Goal: Information Seeking & Learning: Check status

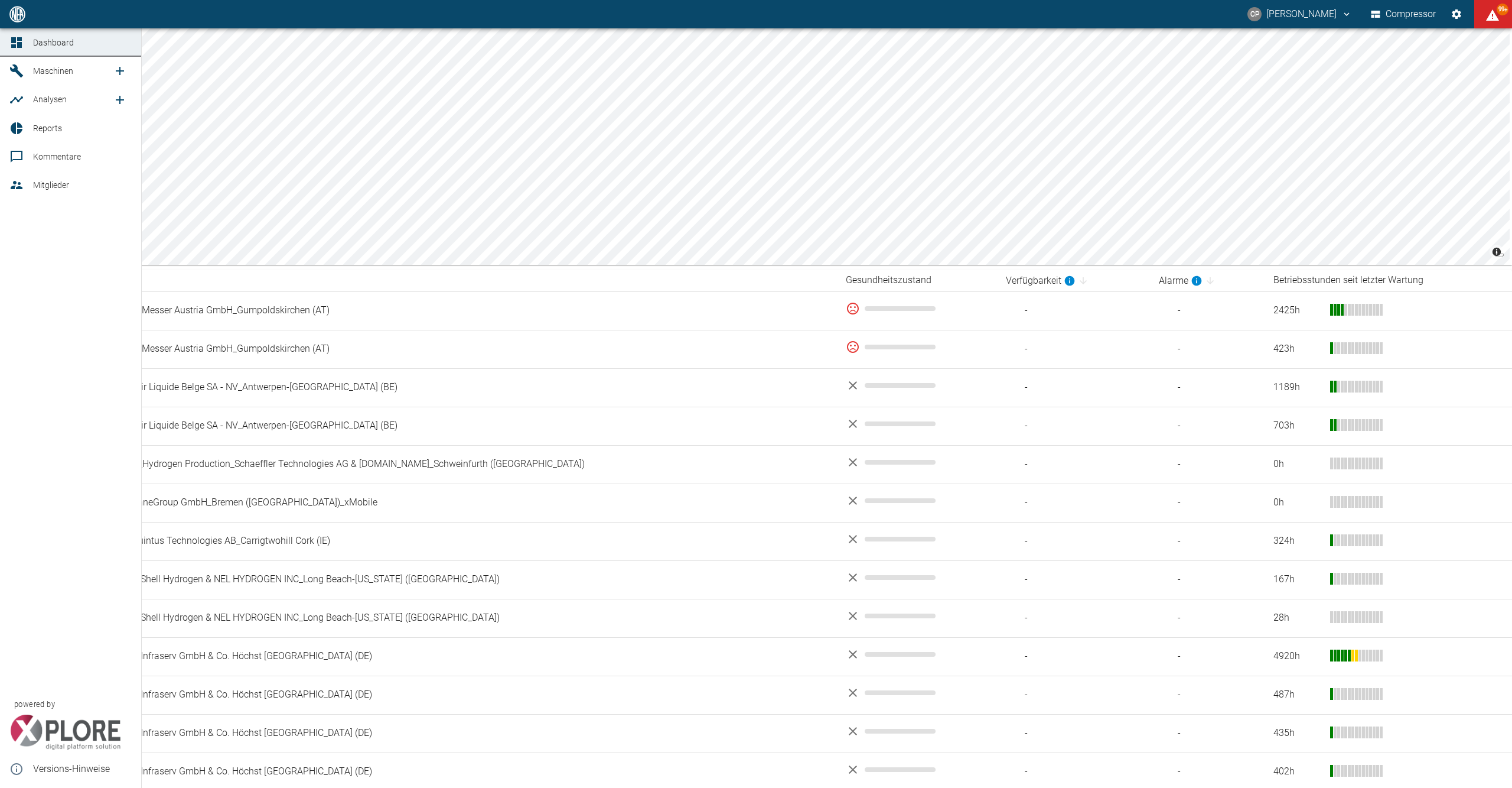
click at [25, 69] on div at bounding box center [18, 71] width 17 height 14
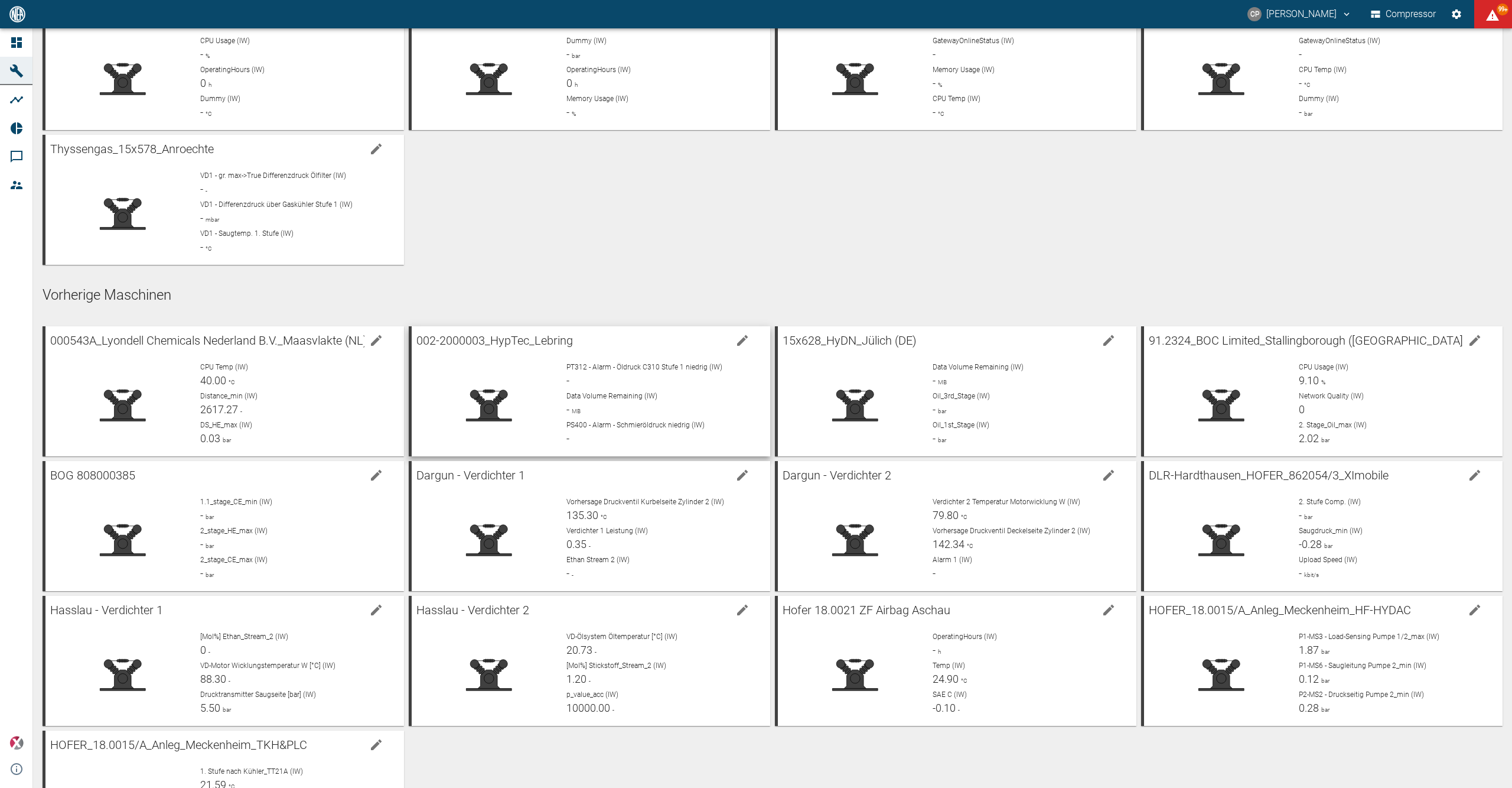
scroll to position [1260, 0]
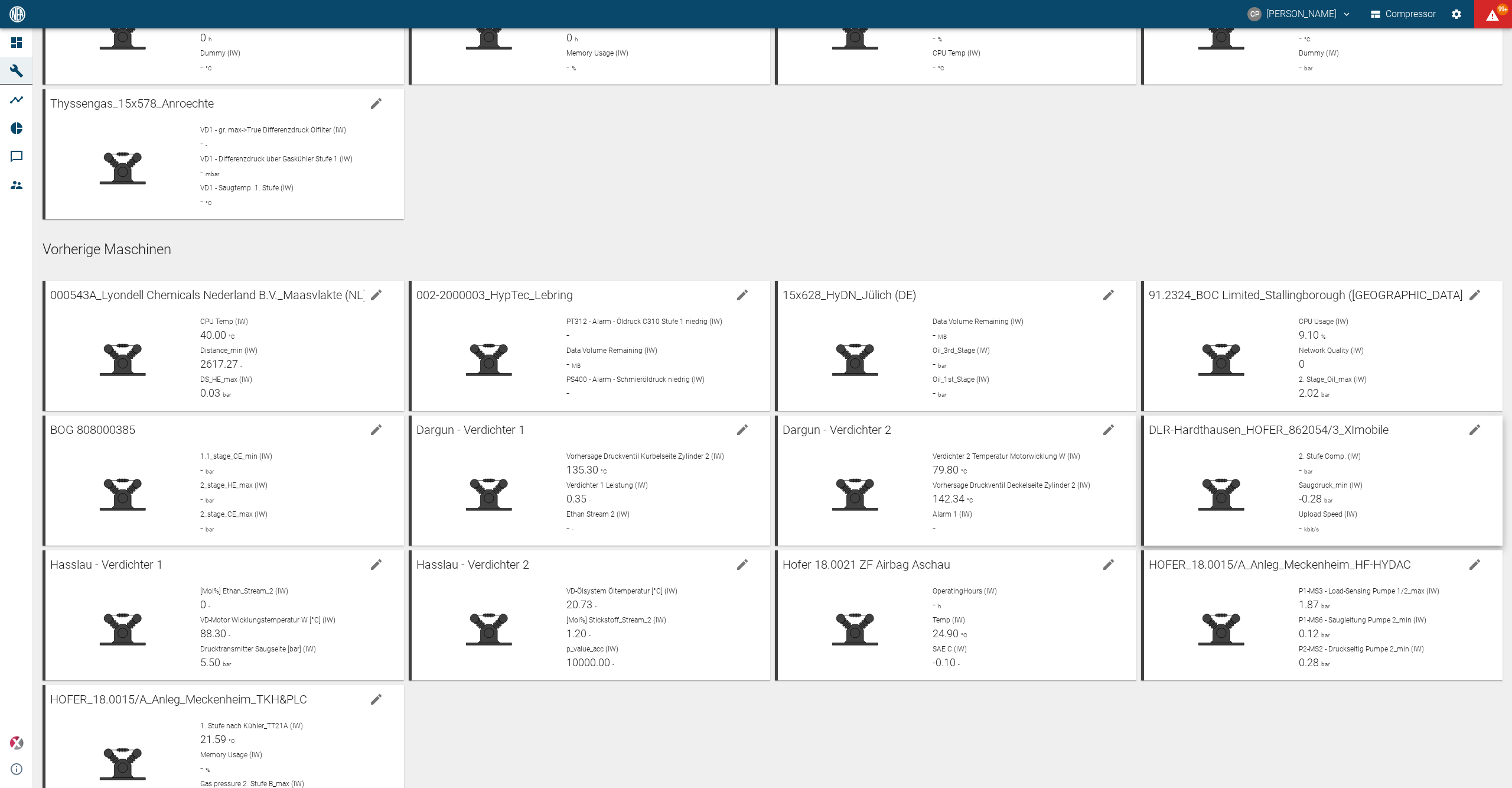
click at [1478, 435] on icon "edit machine" at bounding box center [1475, 429] width 14 height 14
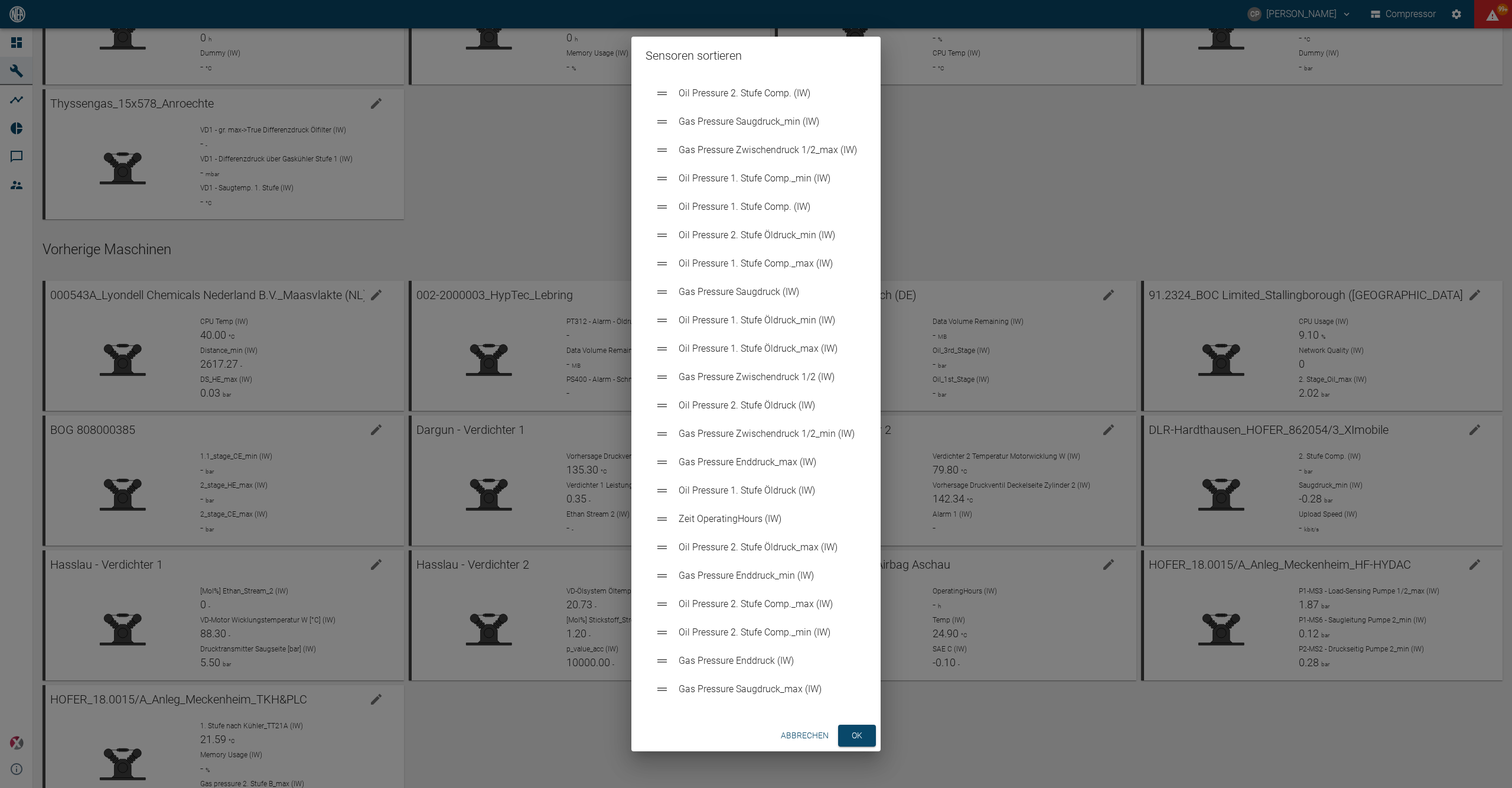
click at [854, 730] on button "ok" at bounding box center [857, 735] width 38 height 22
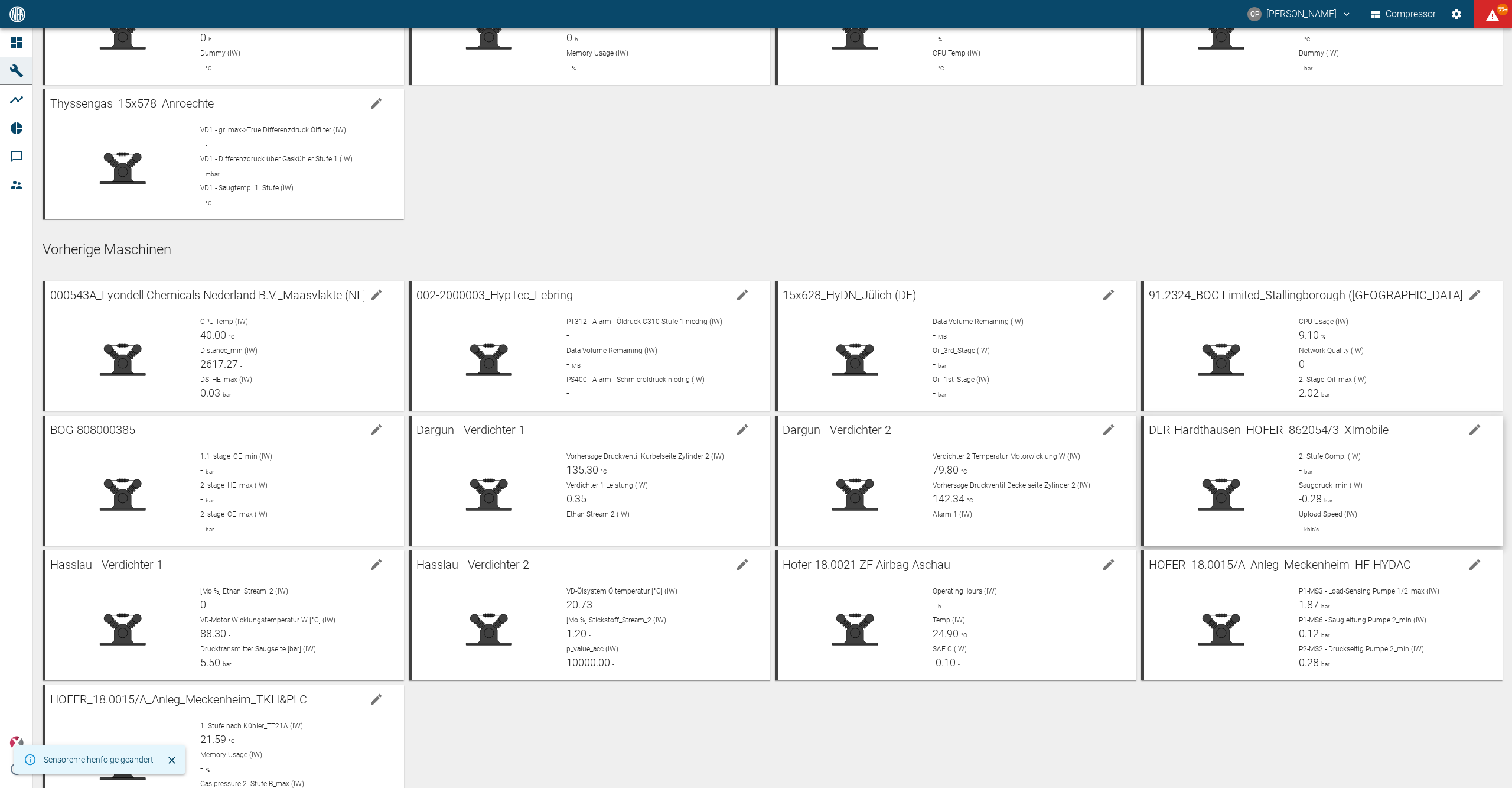
click at [1360, 487] on p "Saugdruck_min (IW)" at bounding box center [1396, 485] width 194 height 10
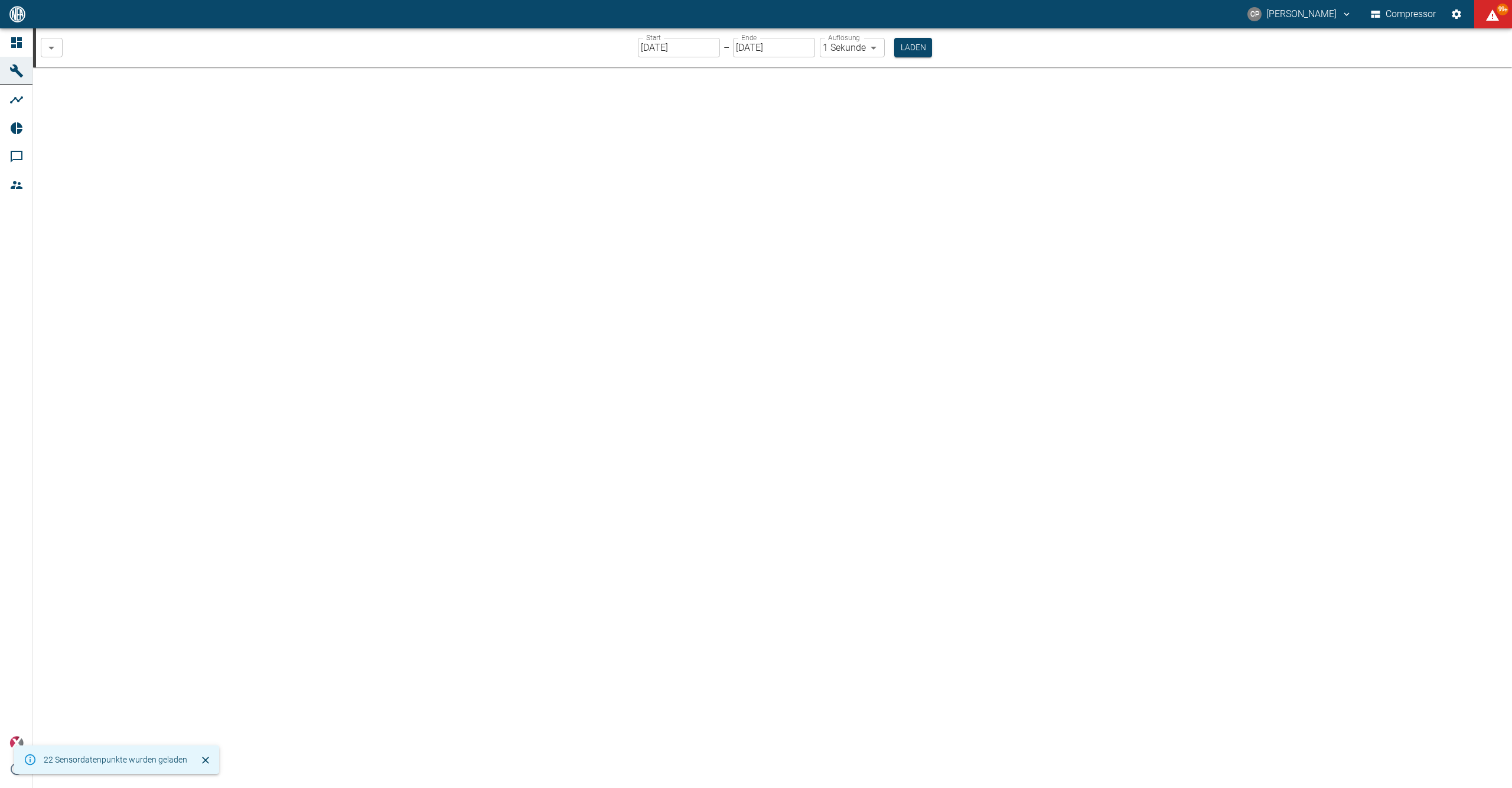
click at [57, 47] on body "[PERSON_NAME] Compressor 99+ Dashboard Maschinen Analysen Reports Kommentare Mi…" at bounding box center [756, 394] width 1512 height 788
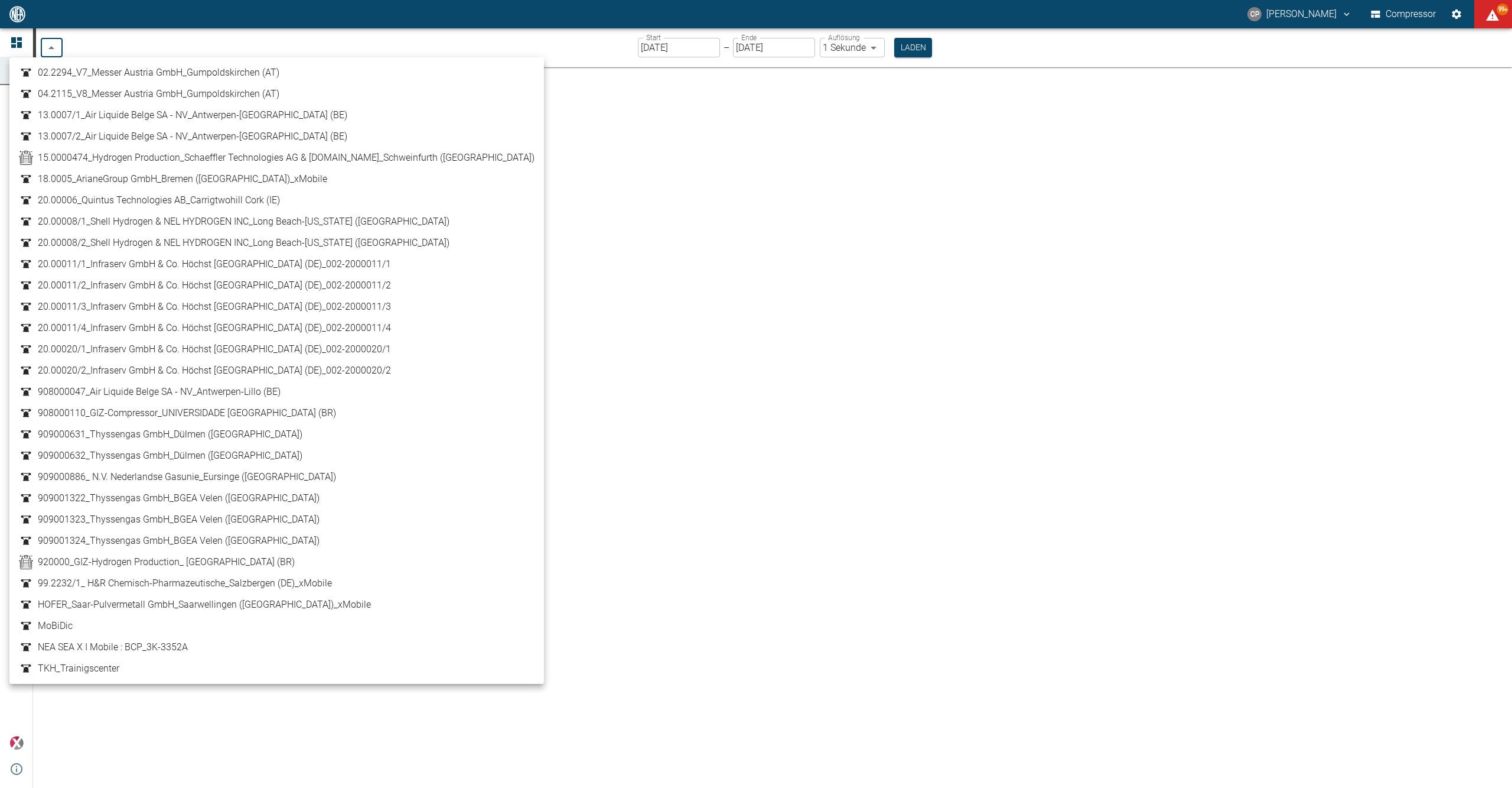
click at [57, 45] on div at bounding box center [756, 394] width 1512 height 788
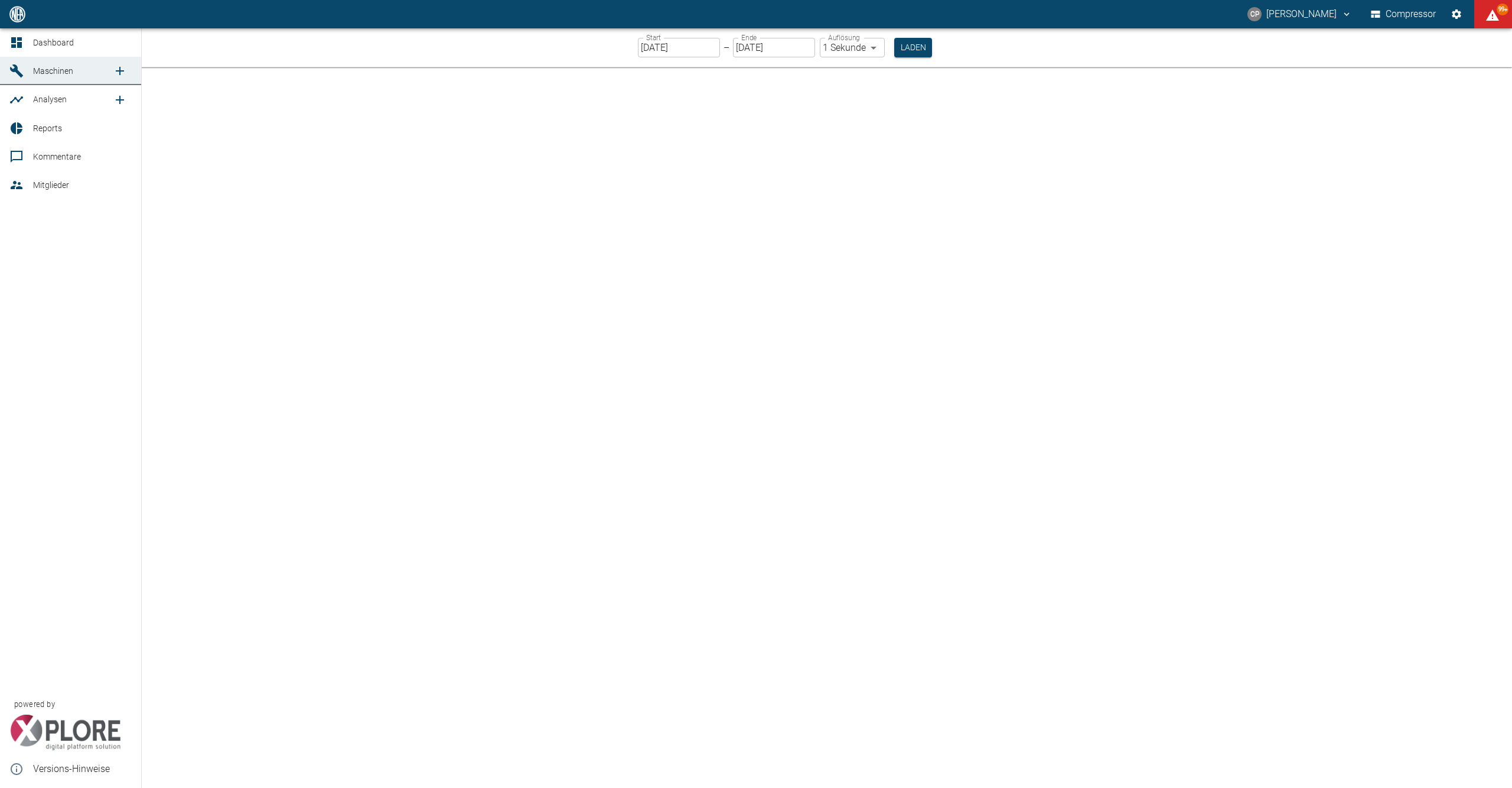
click at [27, 68] on link "Maschinen" at bounding box center [70, 70] width 141 height 29
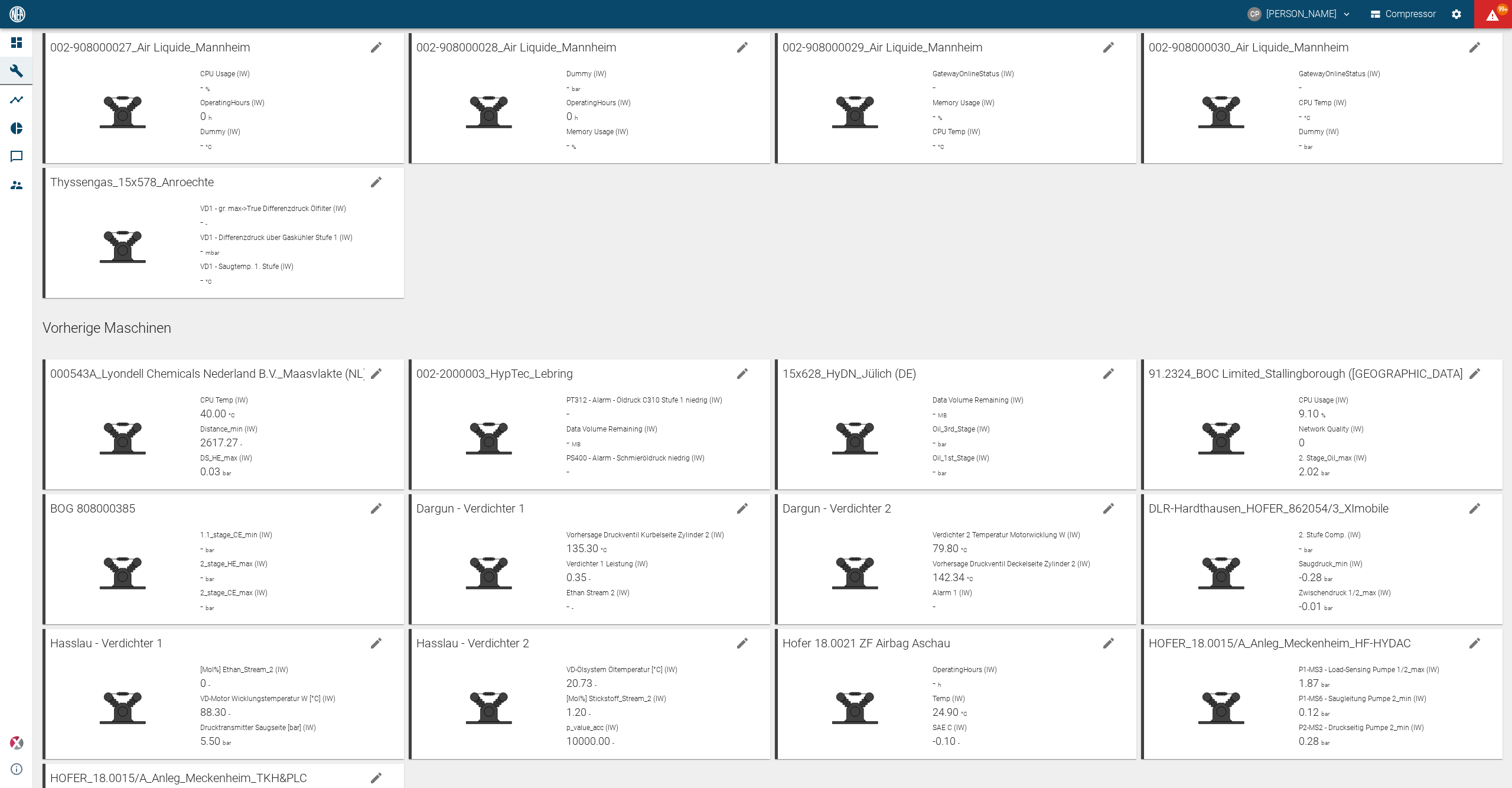
scroll to position [1182, 0]
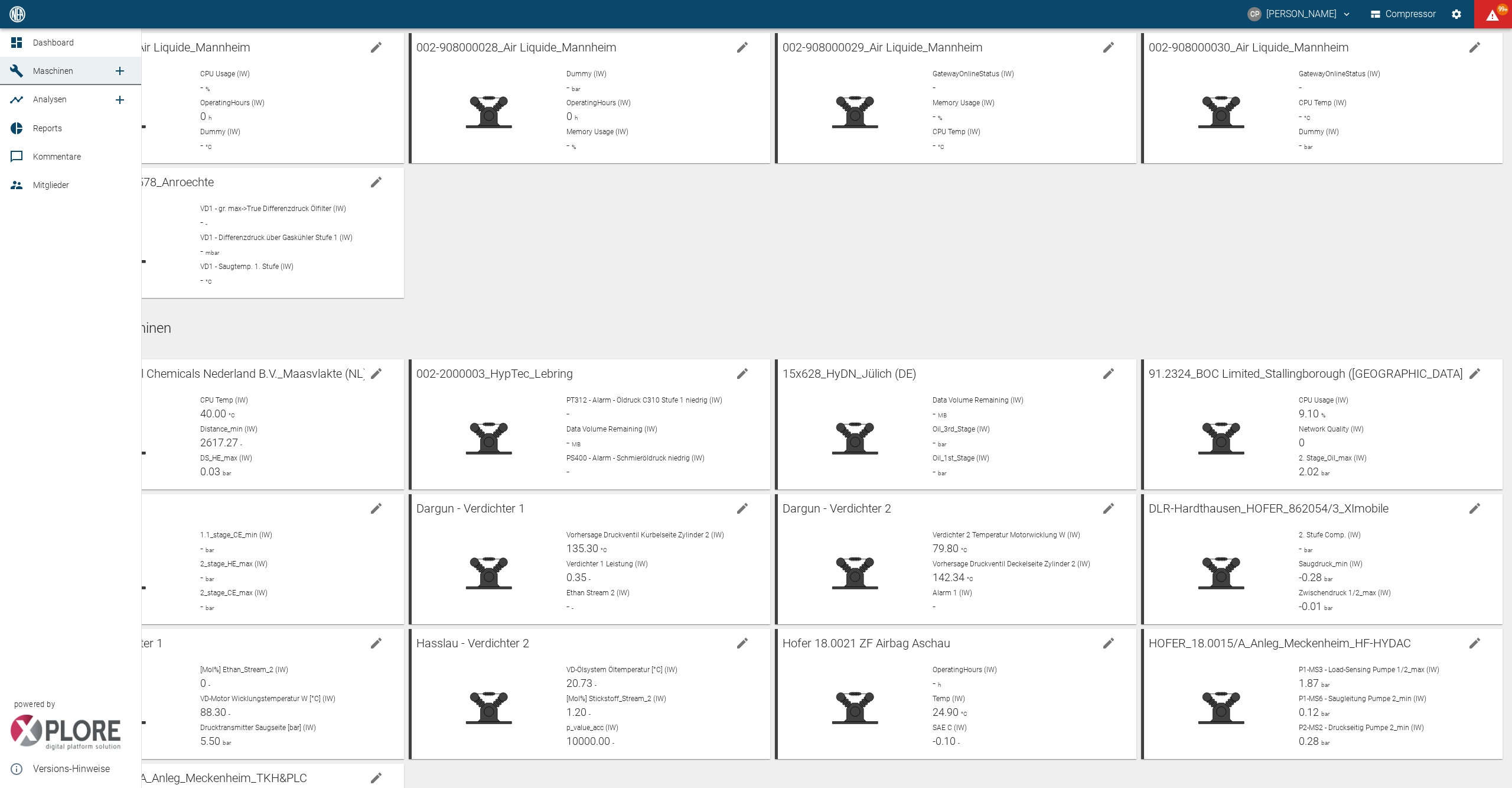
click at [29, 46] on link "Dashboard" at bounding box center [70, 43] width 141 height 29
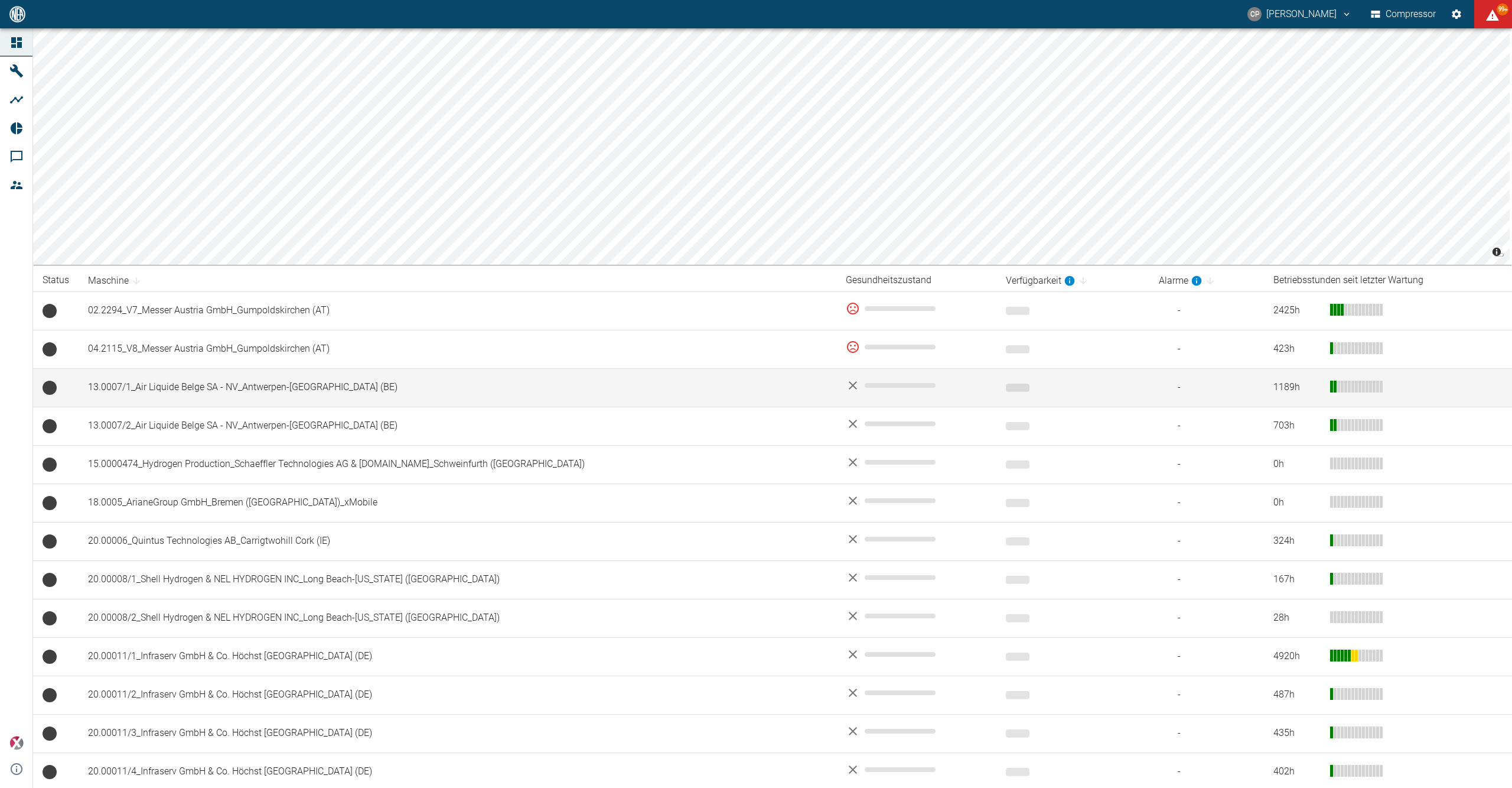
click at [208, 382] on td "13.0007/1_Air Liquide Belge SA - NV_Antwerpen-[GEOGRAPHIC_DATA] (BE)" at bounding box center [458, 387] width 758 height 38
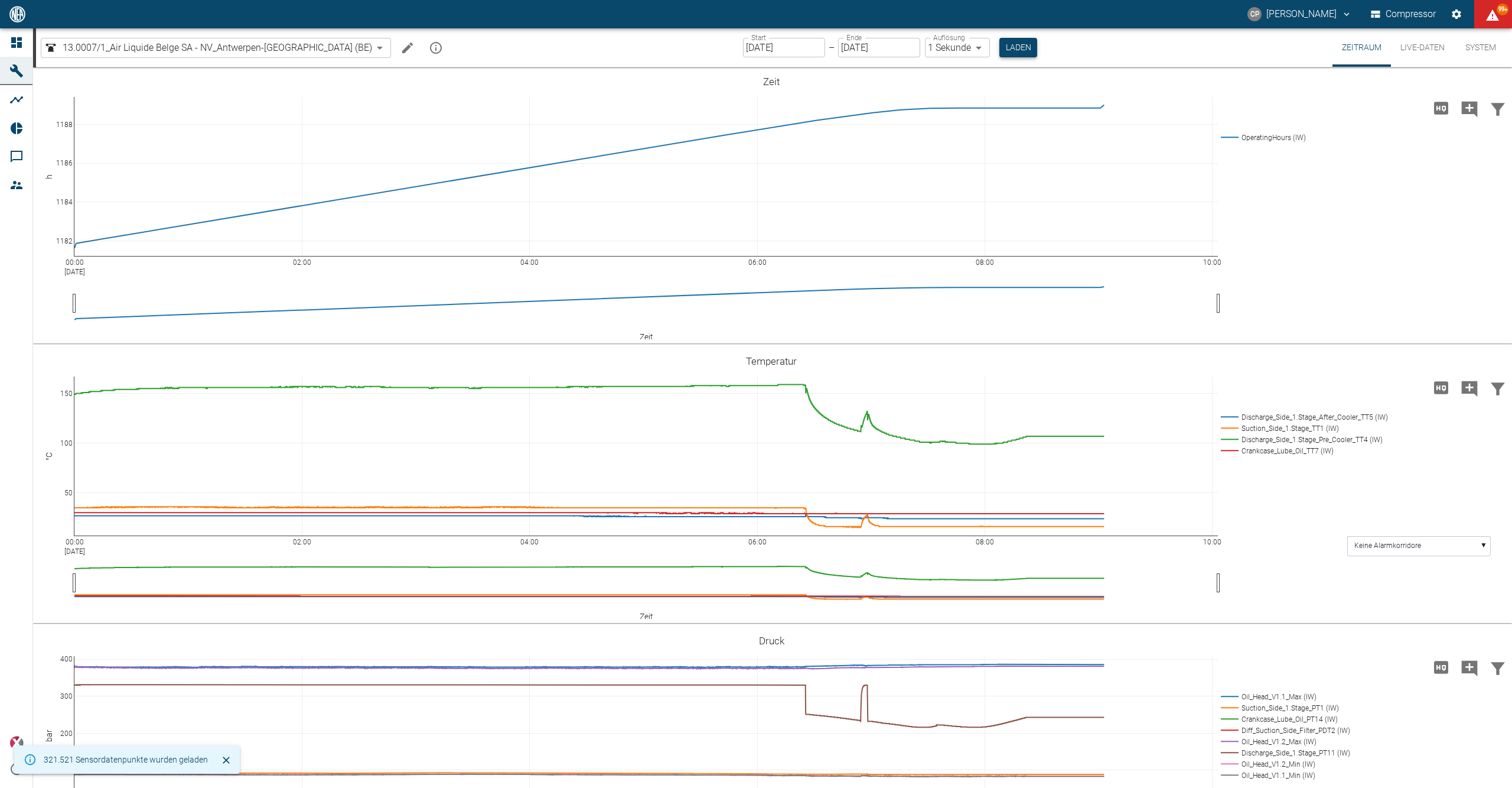
click at [999, 45] on button "Laden" at bounding box center [1018, 47] width 38 height 20
click at [999, 43] on button "Laden" at bounding box center [1018, 47] width 38 height 20
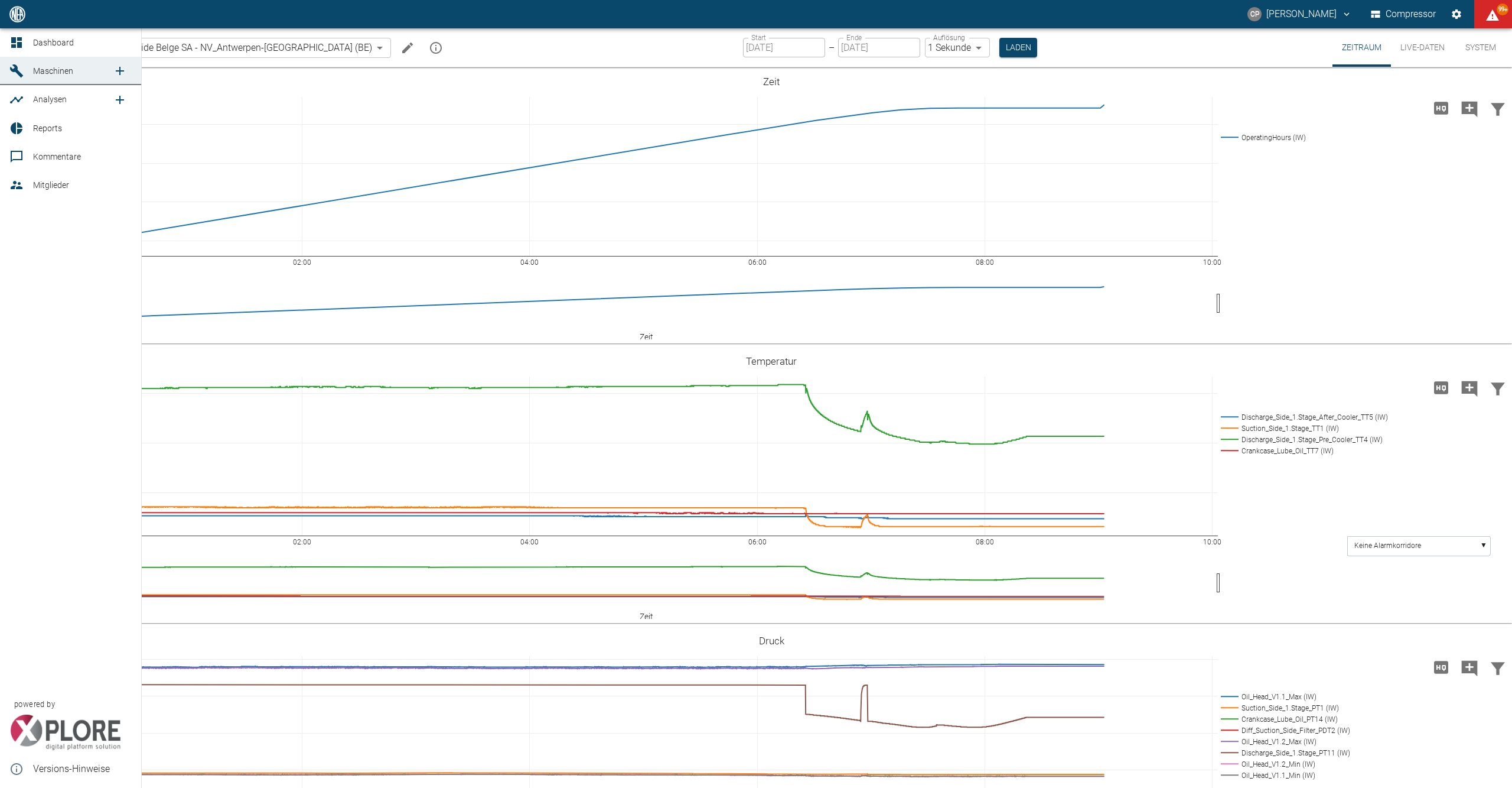
click at [8, 41] on link "Dashboard" at bounding box center [70, 43] width 141 height 29
